Goal: Information Seeking & Learning: Understand process/instructions

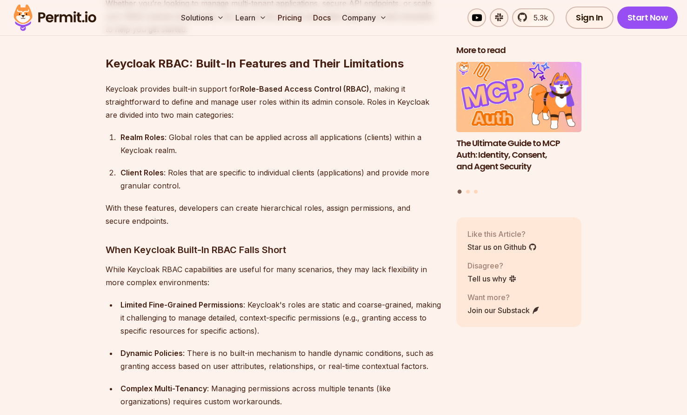
scroll to position [947, 0]
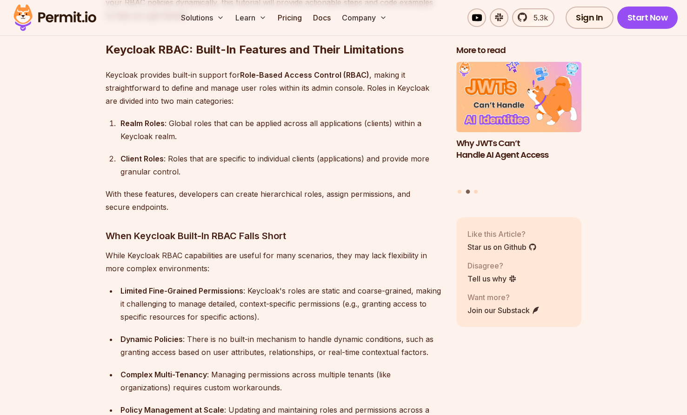
click at [124, 119] on strong "Realm Roles" at bounding box center [142, 123] width 44 height 9
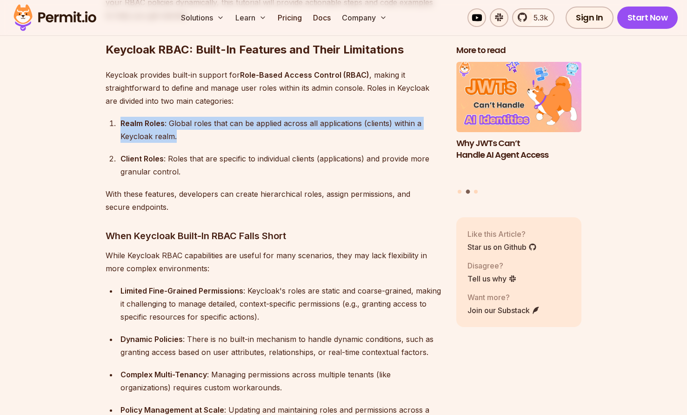
drag, startPoint x: 124, startPoint y: 108, endPoint x: 203, endPoint y: 123, distance: 80.5
click at [203, 121] on div "Realm Roles : Global roles that can be applied across all applications (clients…" at bounding box center [280, 130] width 321 height 26
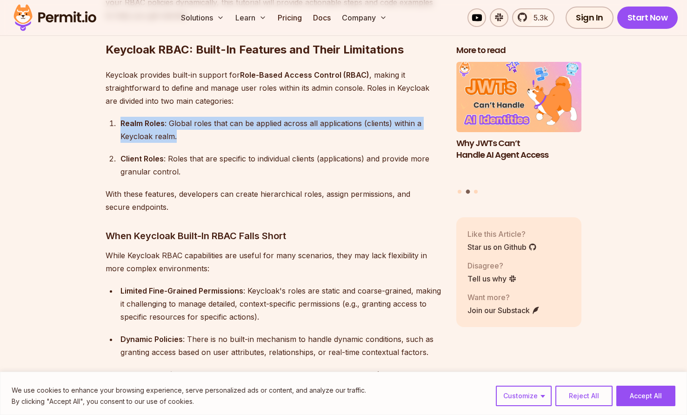
click at [171, 118] on div "Realm Roles : Global roles that can be applied across all applications (clients…" at bounding box center [280, 130] width 321 height 26
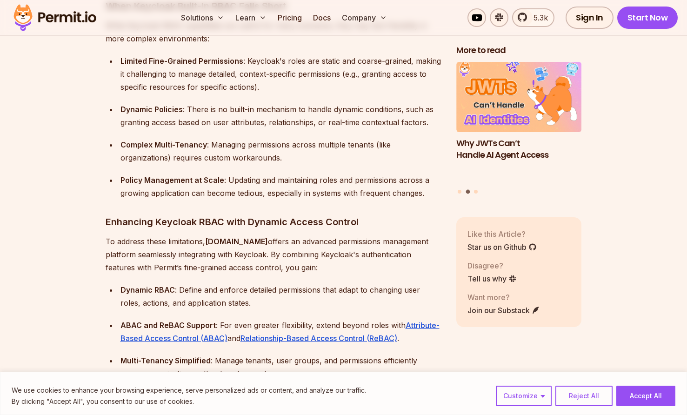
scroll to position [1158, 0]
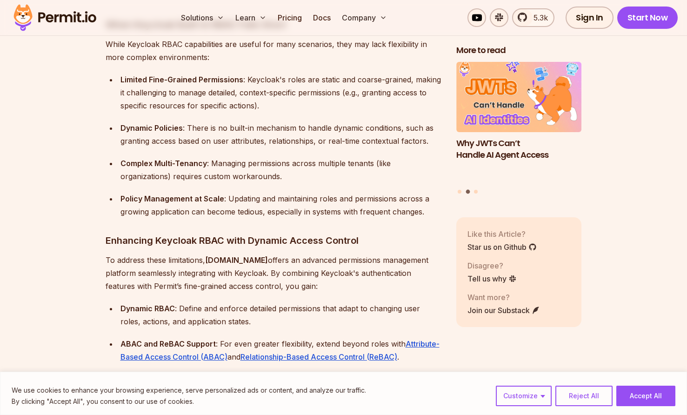
click at [131, 75] on strong "Limited Fine-Grained Permissions" at bounding box center [181, 79] width 123 height 9
drag, startPoint x: 131, startPoint y: 68, endPoint x: 203, endPoint y: 67, distance: 72.1
click at [203, 75] on strong "Limited Fine-Grained Permissions" at bounding box center [181, 79] width 123 height 9
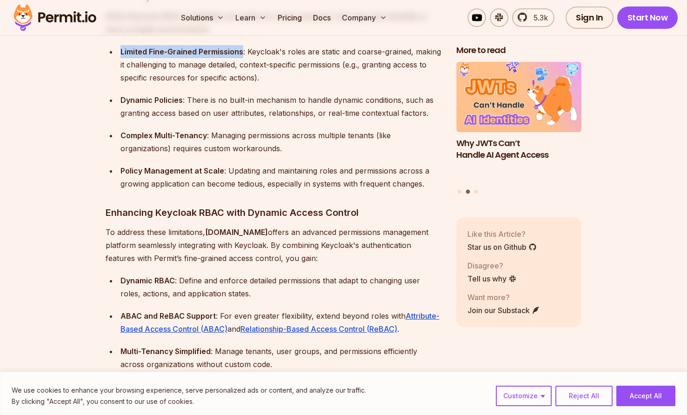
scroll to position [1190, 0]
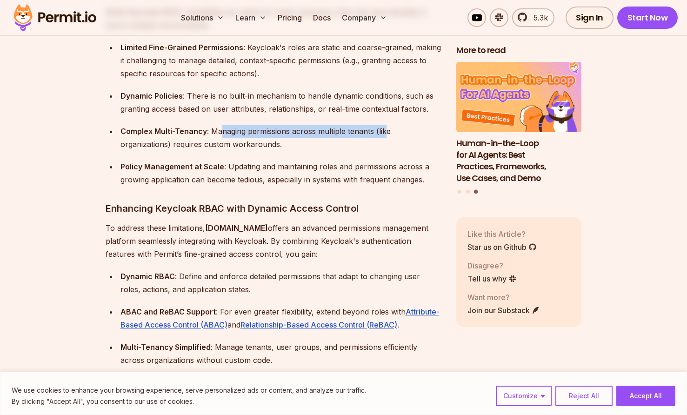
drag, startPoint x: 220, startPoint y: 120, endPoint x: 385, endPoint y: 120, distance: 165.6
click at [385, 125] on div "Complex Multi-Tenancy : Managing permissions across multiple tenants (like orga…" at bounding box center [280, 138] width 321 height 26
click at [355, 125] on div "Complex Multi-Tenancy : Managing permissions across multiple tenants (like orga…" at bounding box center [280, 138] width 321 height 26
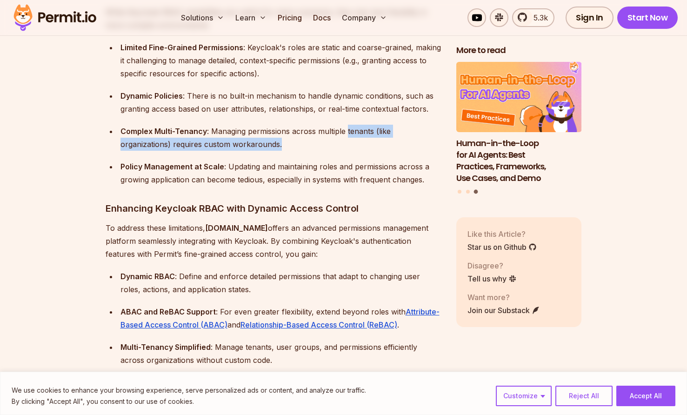
click at [381, 127] on div "Complex Multi-Tenancy : Managing permissions across multiple tenants (like orga…" at bounding box center [280, 138] width 321 height 26
click at [175, 126] on div "Complex Multi-Tenancy : Managing permissions across multiple tenants (like orga…" at bounding box center [280, 138] width 321 height 26
drag, startPoint x: 175, startPoint y: 126, endPoint x: 290, endPoint y: 129, distance: 115.4
click at [290, 129] on div "Complex Multi-Tenancy : Managing permissions across multiple tenants (like orga…" at bounding box center [280, 138] width 321 height 26
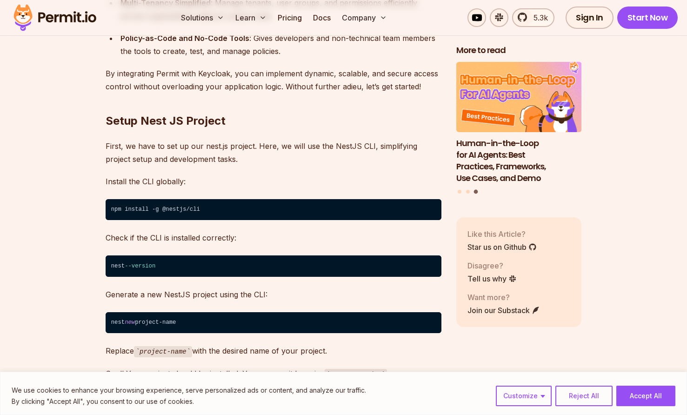
scroll to position [1571, 0]
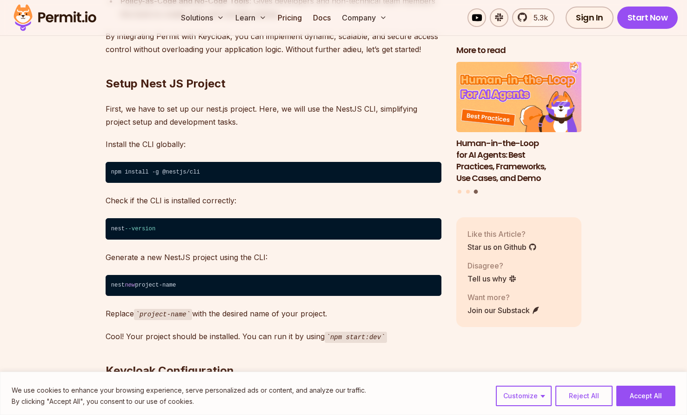
click at [115, 162] on code "npm install -g @nestjs/cli" at bounding box center [274, 172] width 336 height 21
drag, startPoint x: 115, startPoint y: 157, endPoint x: 199, endPoint y: 157, distance: 84.2
click at [199, 162] on code "npm install -g @nestjs/cli" at bounding box center [274, 172] width 336 height 21
click at [194, 162] on code "npm install -g @nestjs/cli" at bounding box center [274, 172] width 336 height 21
drag, startPoint x: 194, startPoint y: 159, endPoint x: 107, endPoint y: 159, distance: 87.4
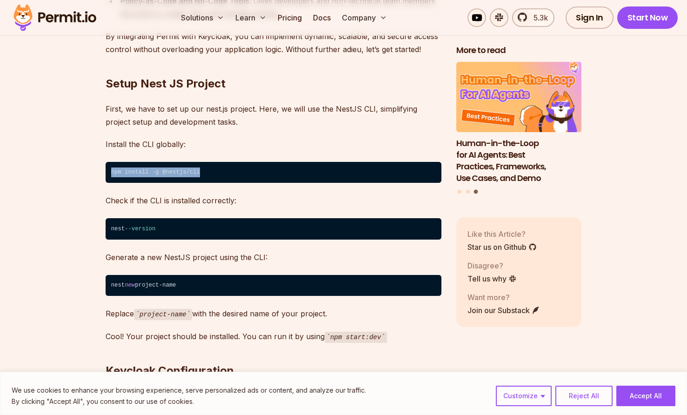
click at [107, 162] on code "npm install -g @nestjs/cli" at bounding box center [274, 172] width 336 height 21
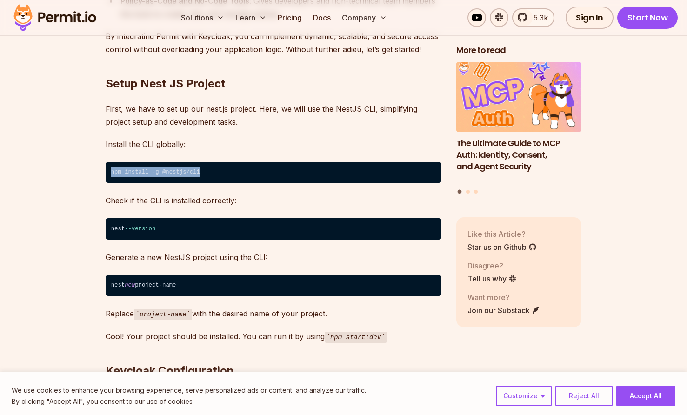
click at [153, 162] on code "npm install -g @nestjs/cli" at bounding box center [274, 172] width 336 height 21
drag, startPoint x: 153, startPoint y: 157, endPoint x: 200, endPoint y: 157, distance: 47.0
click at [198, 162] on code "npm install -g @nestjs/cli" at bounding box center [274, 172] width 336 height 21
click at [191, 164] on code "npm install -g @nestjs/cli" at bounding box center [274, 172] width 336 height 21
drag, startPoint x: 191, startPoint y: 164, endPoint x: 112, endPoint y: 161, distance: 79.1
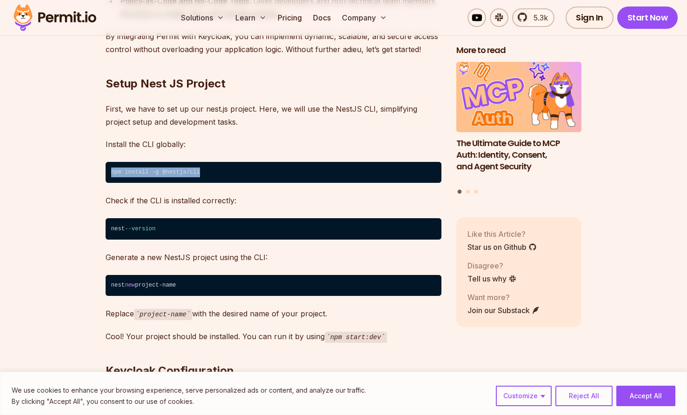
click at [112, 162] on code "npm install -g @nestjs/cli" at bounding box center [274, 172] width 336 height 21
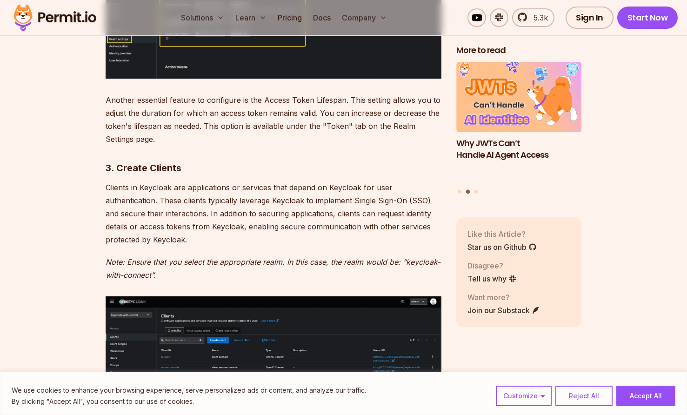
scroll to position [3539, 0]
